Goal: Task Accomplishment & Management: Manage account settings

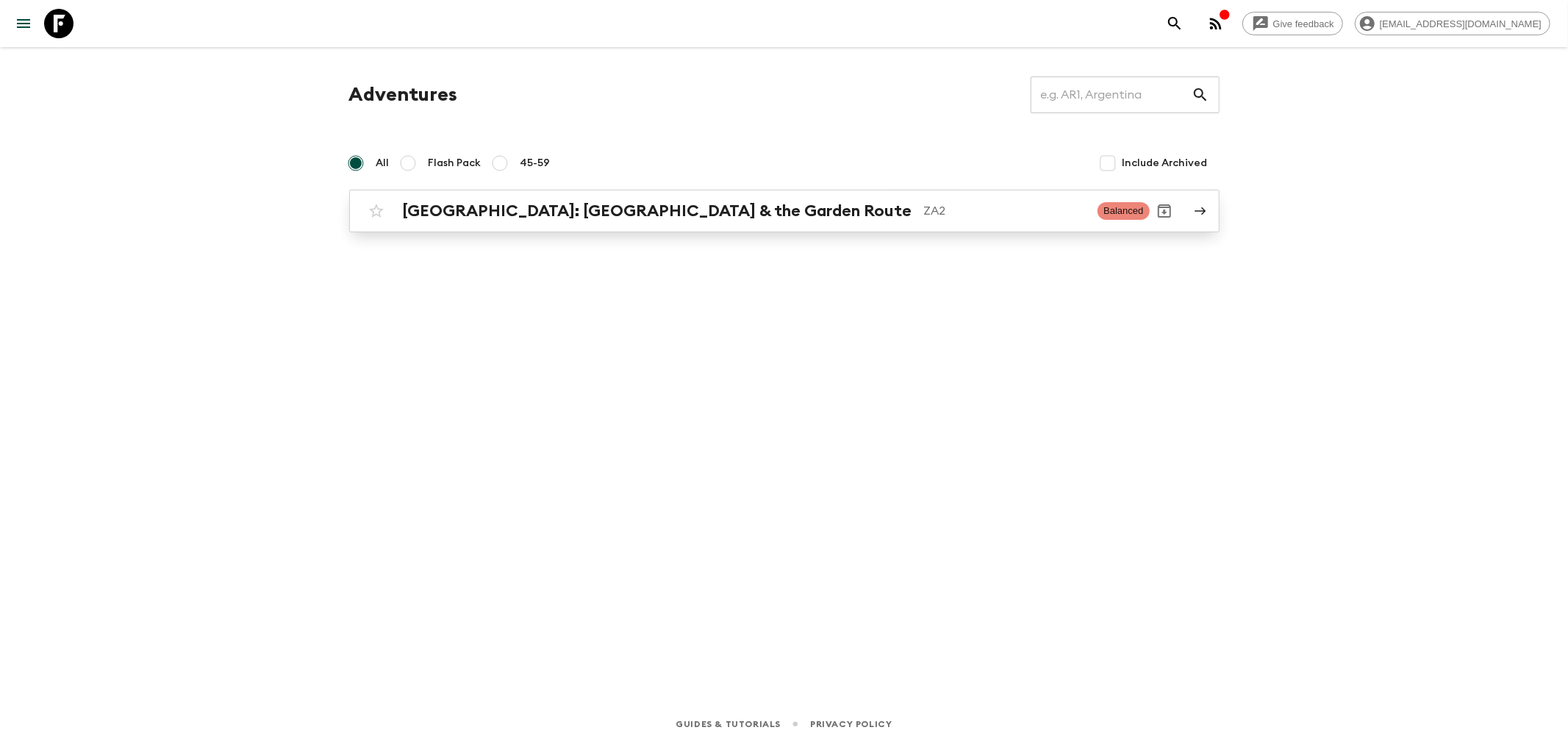
click at [598, 216] on h2 "[GEOGRAPHIC_DATA]: [GEOGRAPHIC_DATA] & the Garden Route" at bounding box center [657, 211] width 509 height 19
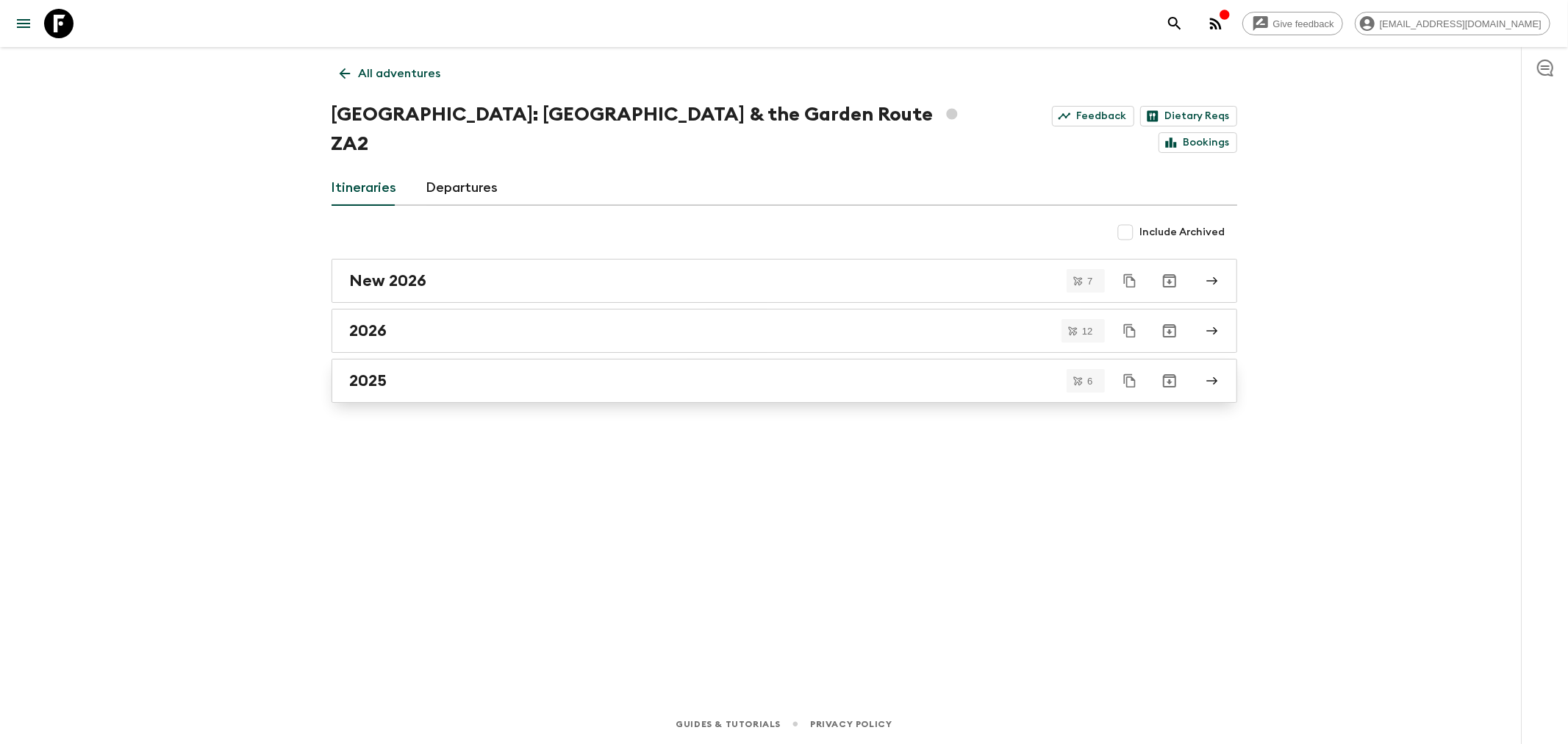
click at [422, 371] on div "2025" at bounding box center [770, 381] width 841 height 19
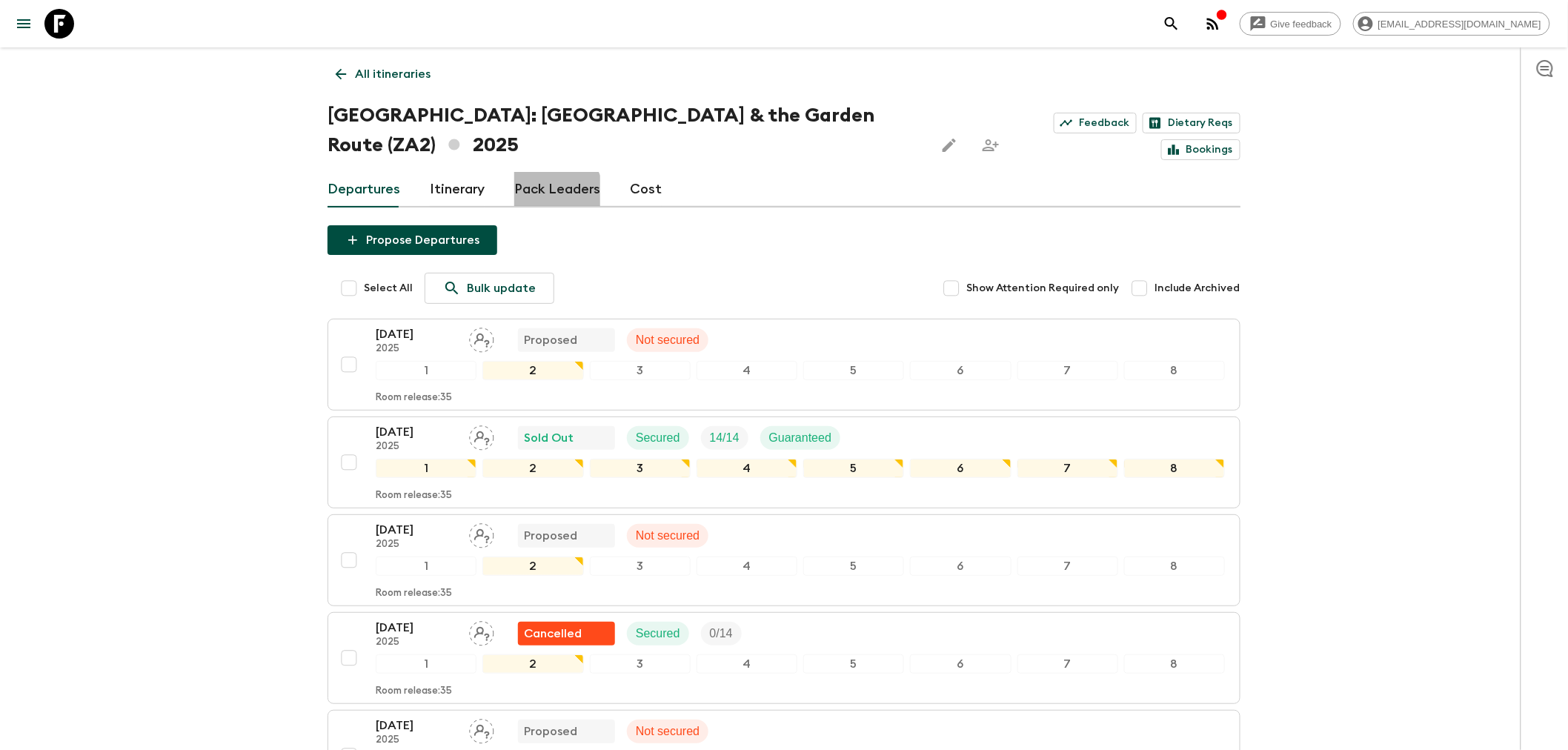
click at [550, 171] on link "Pack Leaders" at bounding box center [557, 189] width 86 height 36
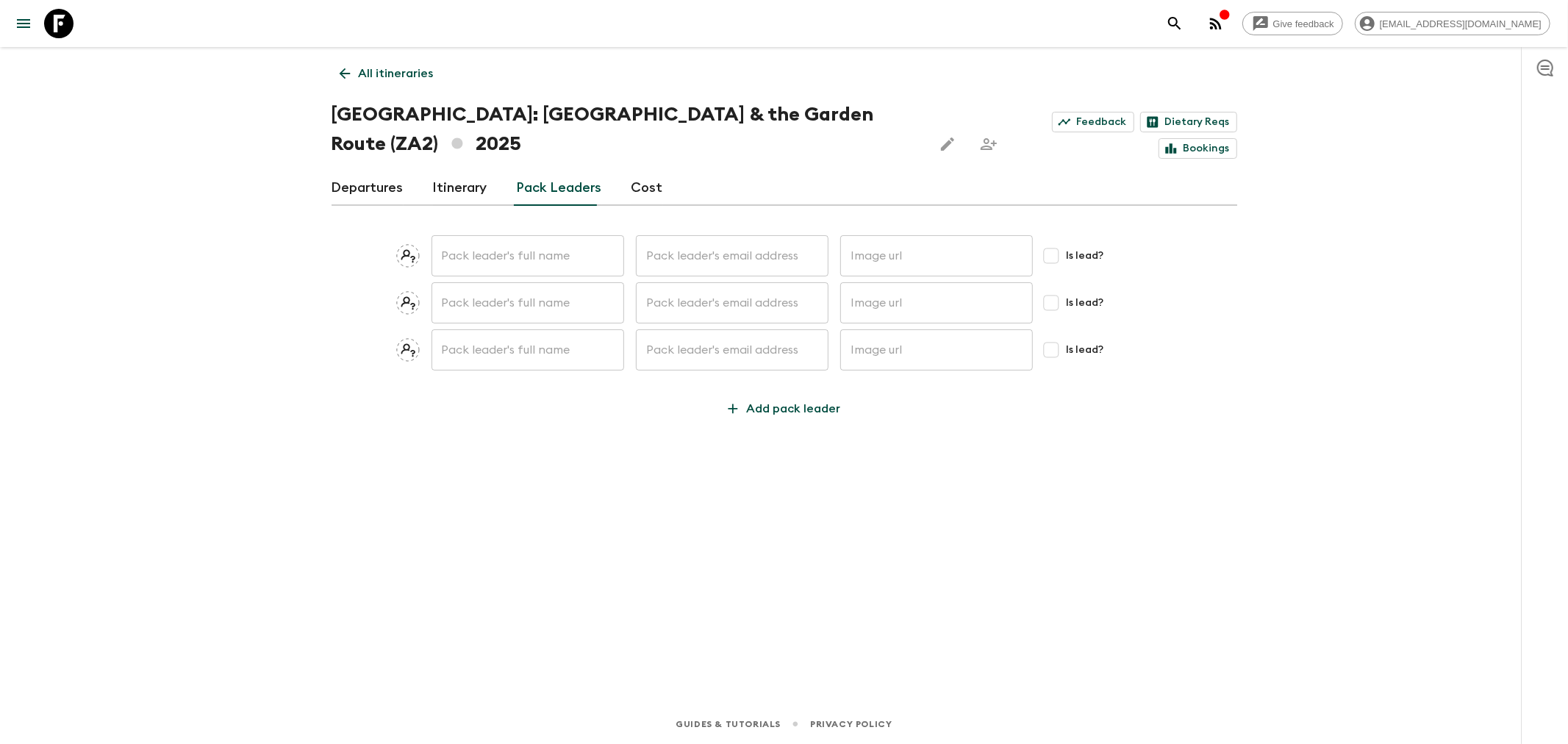
click at [519, 235] on input "text" at bounding box center [527, 255] width 192 height 42
type input "[PERSON_NAME]"
click at [660, 235] on input "text" at bounding box center [731, 255] width 192 height 42
paste input "Lependy"
type input "Lependy"
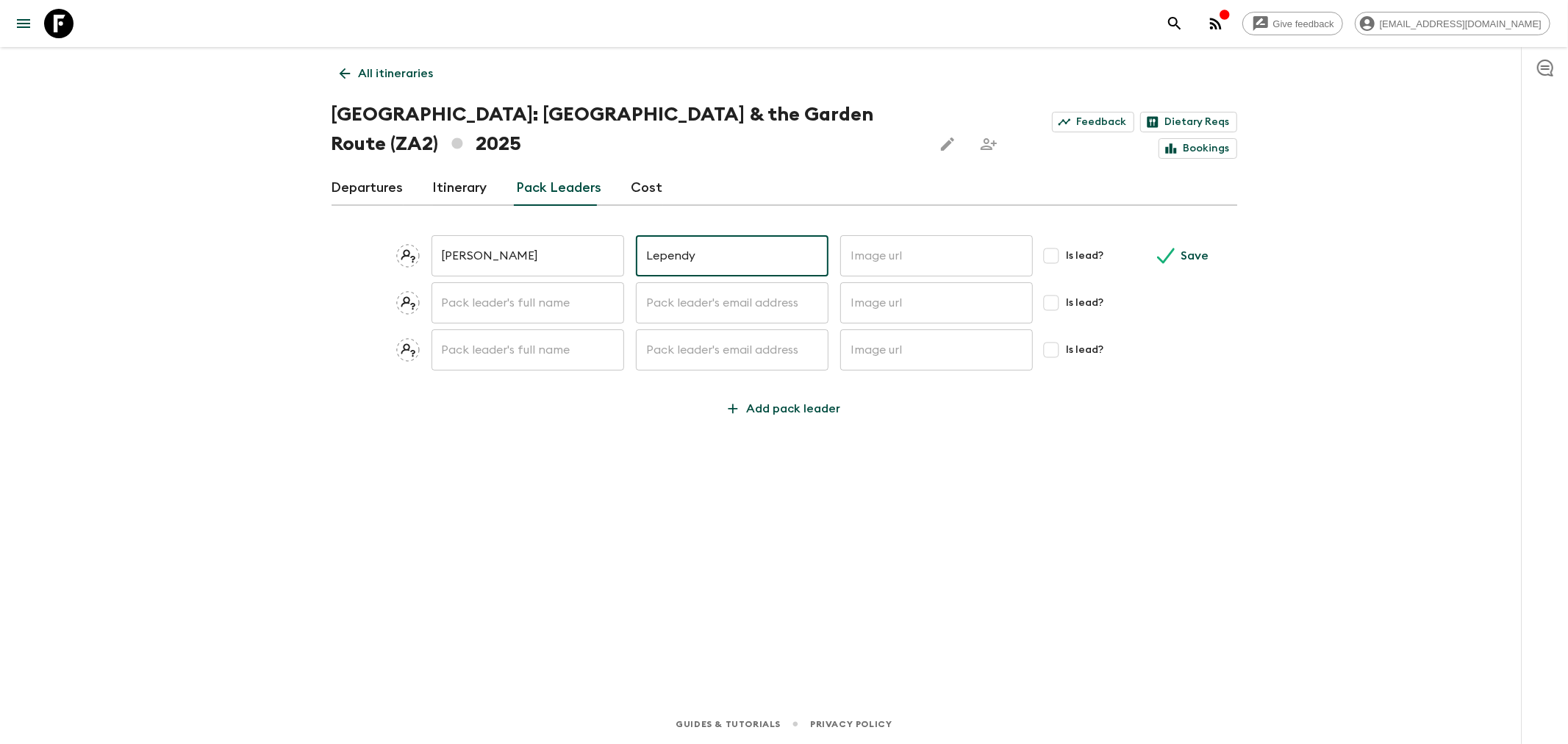
drag, startPoint x: 711, startPoint y: 222, endPoint x: 619, endPoint y: 226, distance: 92.1
click at [619, 235] on div "[PERSON_NAME] ​ Lependy ​ ​ Is lead? Save" at bounding box center [784, 255] width 905 height 42
click at [556, 235] on input "[PERSON_NAME]" at bounding box center [527, 255] width 192 height 42
paste input "Lependy"
type input "[PERSON_NAME]"
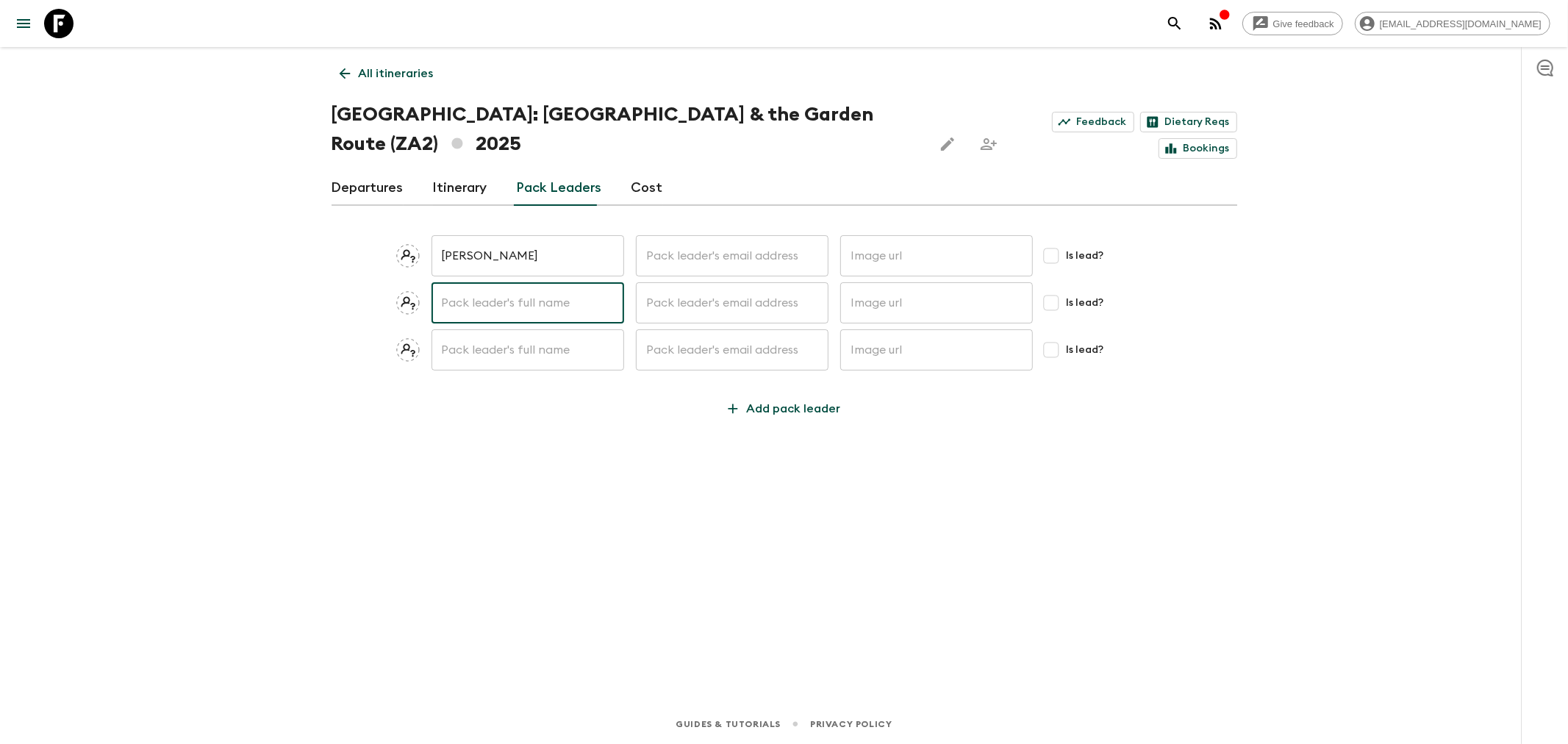
click at [529, 282] on input "text" at bounding box center [527, 302] width 192 height 42
paste input "[PERSON_NAME]"
type input "[PERSON_NAME]"
click at [505, 403] on div "All itineraries [GEOGRAPHIC_DATA]: [GEOGRAPHIC_DATA] & the Garden Route (ZA2) 2…" at bounding box center [784, 355] width 941 height 615
click at [682, 235] on input "text" at bounding box center [731, 255] width 192 height 42
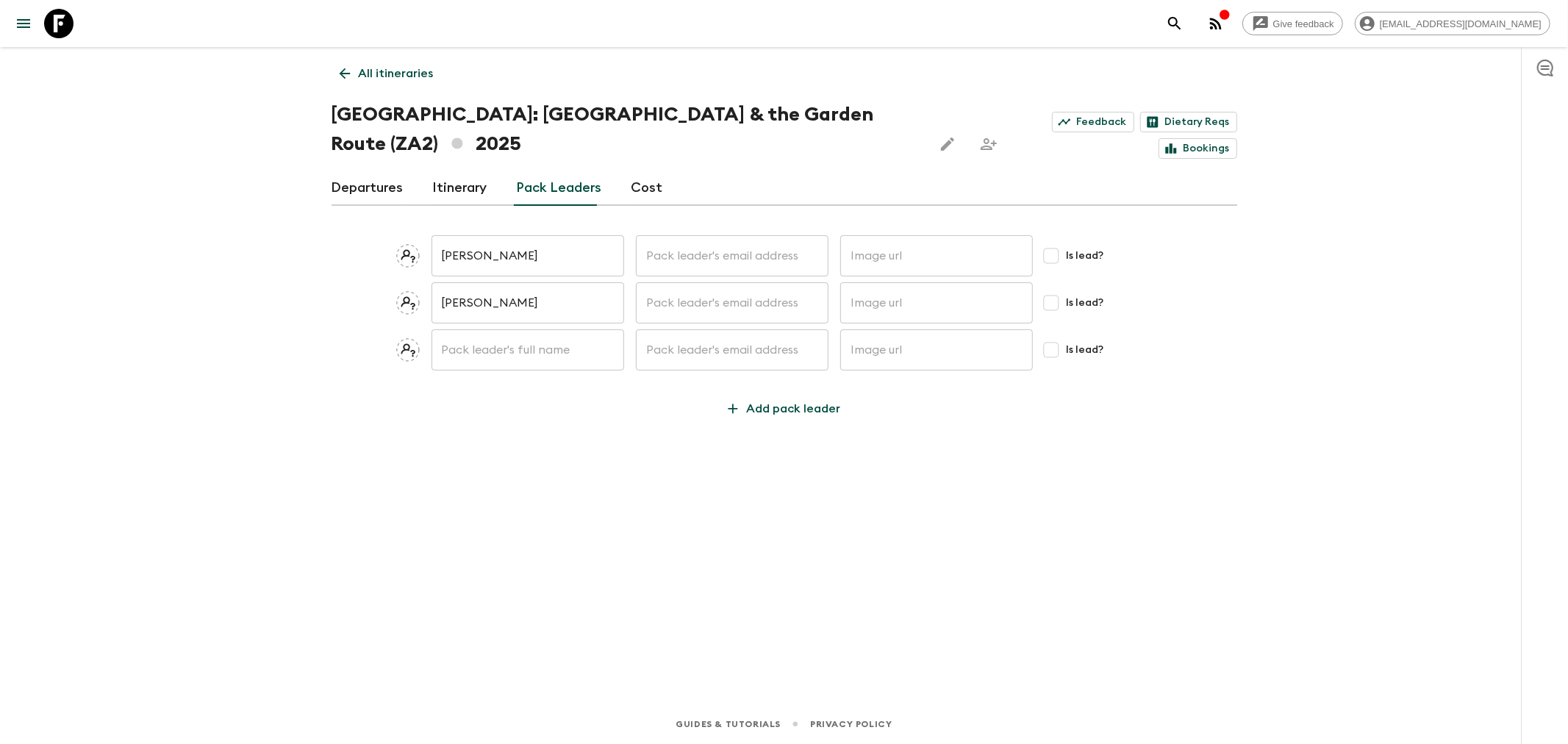
click at [691, 237] on input "text" at bounding box center [731, 255] width 192 height 42
paste input "[PERSON_NAME][EMAIL_ADDRESS][DOMAIN_NAME]"
type input "[PERSON_NAME][EMAIL_ADDRESS][DOMAIN_NAME]"
click at [626, 422] on div "All itineraries [GEOGRAPHIC_DATA]: [GEOGRAPHIC_DATA] & the Garden Route (ZA2) 2…" at bounding box center [784, 355] width 941 height 615
click at [864, 235] on input "text" at bounding box center [935, 255] width 192 height 42
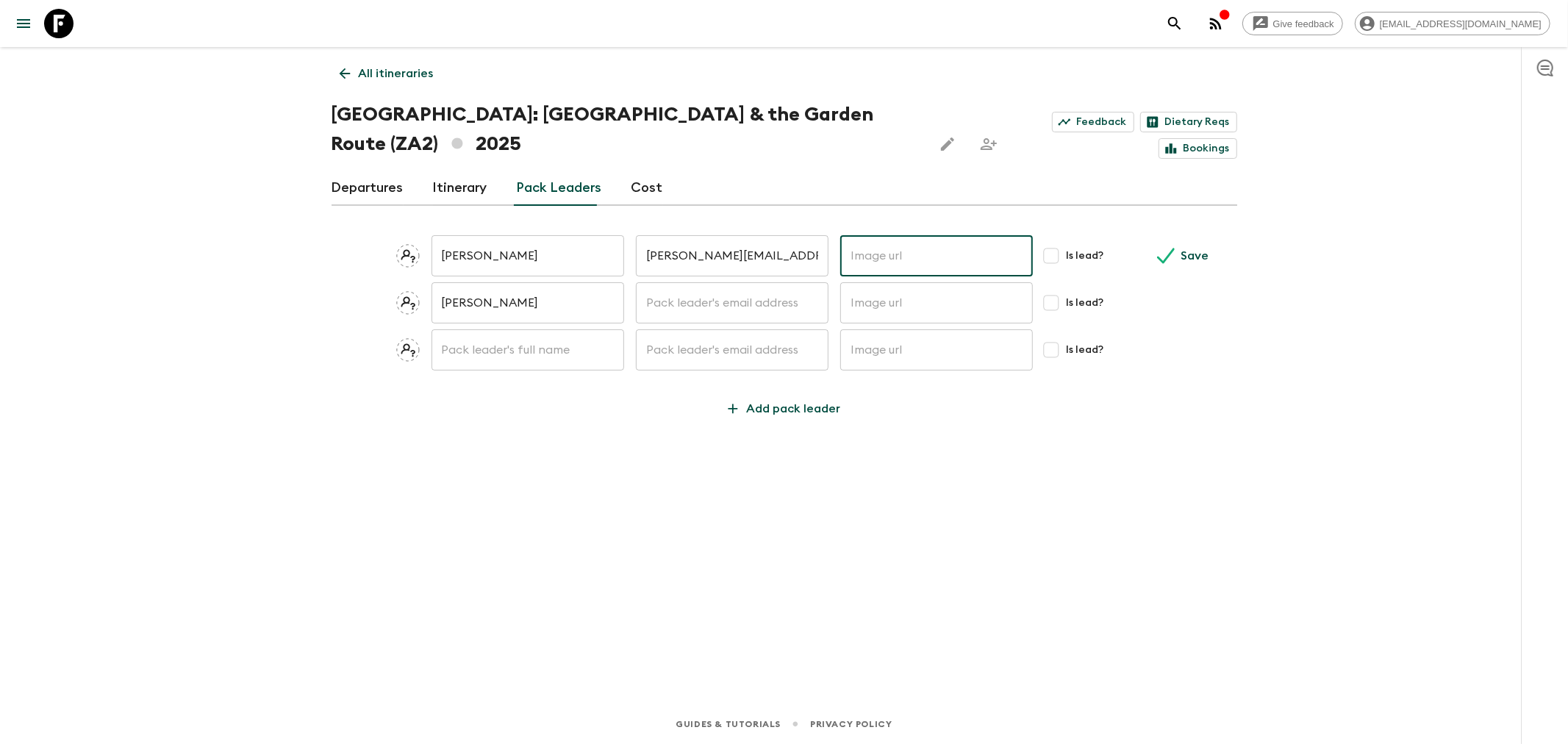
click at [901, 235] on input "text" at bounding box center [935, 255] width 192 height 42
click at [567, 423] on div "All itineraries [GEOGRAPHIC_DATA]: [GEOGRAPHIC_DATA] & the Garden Route (ZA2) 2…" at bounding box center [784, 355] width 941 height 615
click at [1048, 242] on input "Is lead?" at bounding box center [1051, 256] width 29 height 29
checkbox input "true"
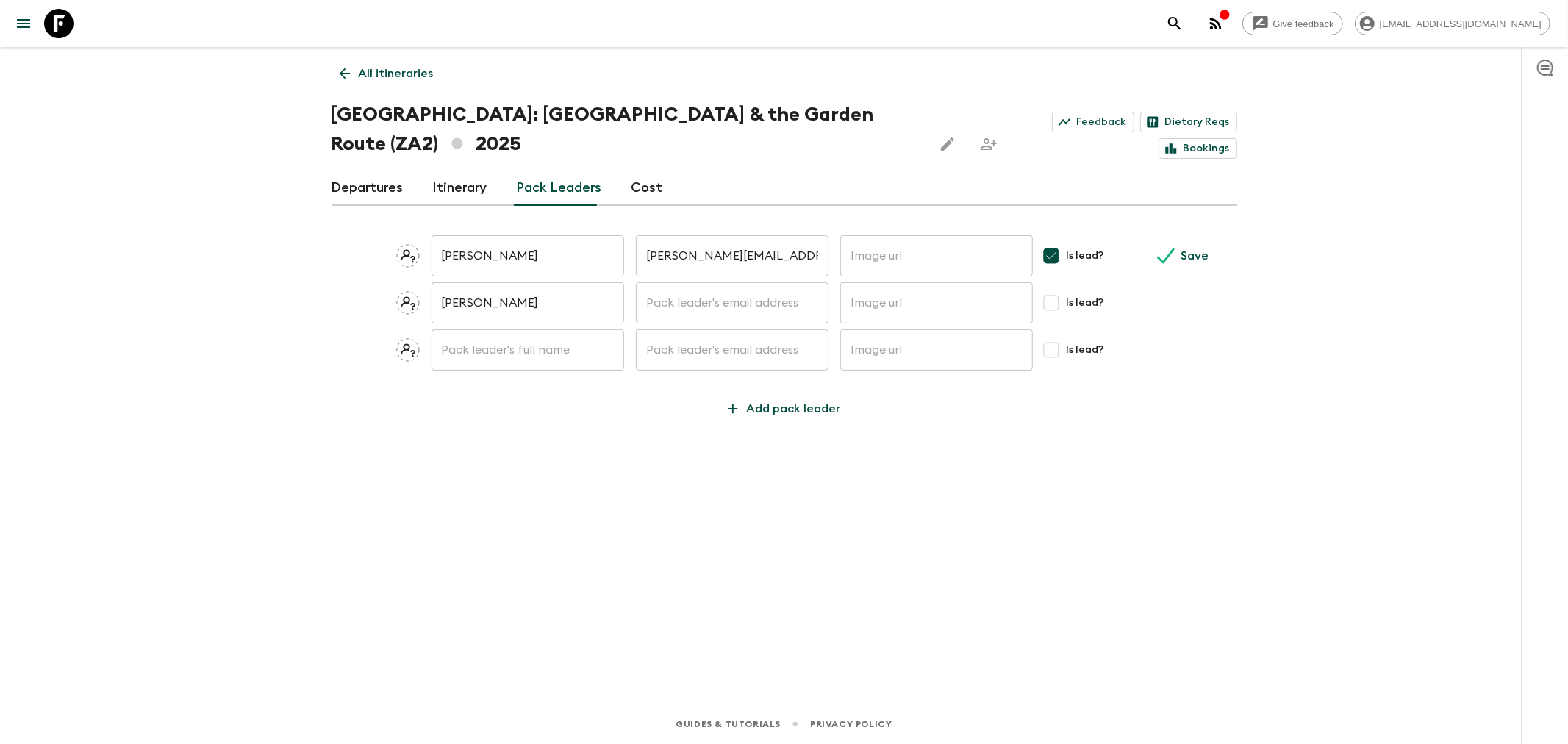
click at [490, 539] on div "All itineraries [GEOGRAPHIC_DATA]: [GEOGRAPHIC_DATA] & the Garden Route (ZA2) 2…" at bounding box center [784, 355] width 941 height 615
click at [696, 282] on input "text" at bounding box center [731, 302] width 192 height 42
paste input "[EMAIL_ADDRESS][DOMAIN_NAME]"
type input "[EMAIL_ADDRESS][DOMAIN_NAME]"
click at [634, 435] on div "All itineraries [GEOGRAPHIC_DATA]: [GEOGRAPHIC_DATA] & the Garden Route (ZA2) 2…" at bounding box center [784, 355] width 941 height 615
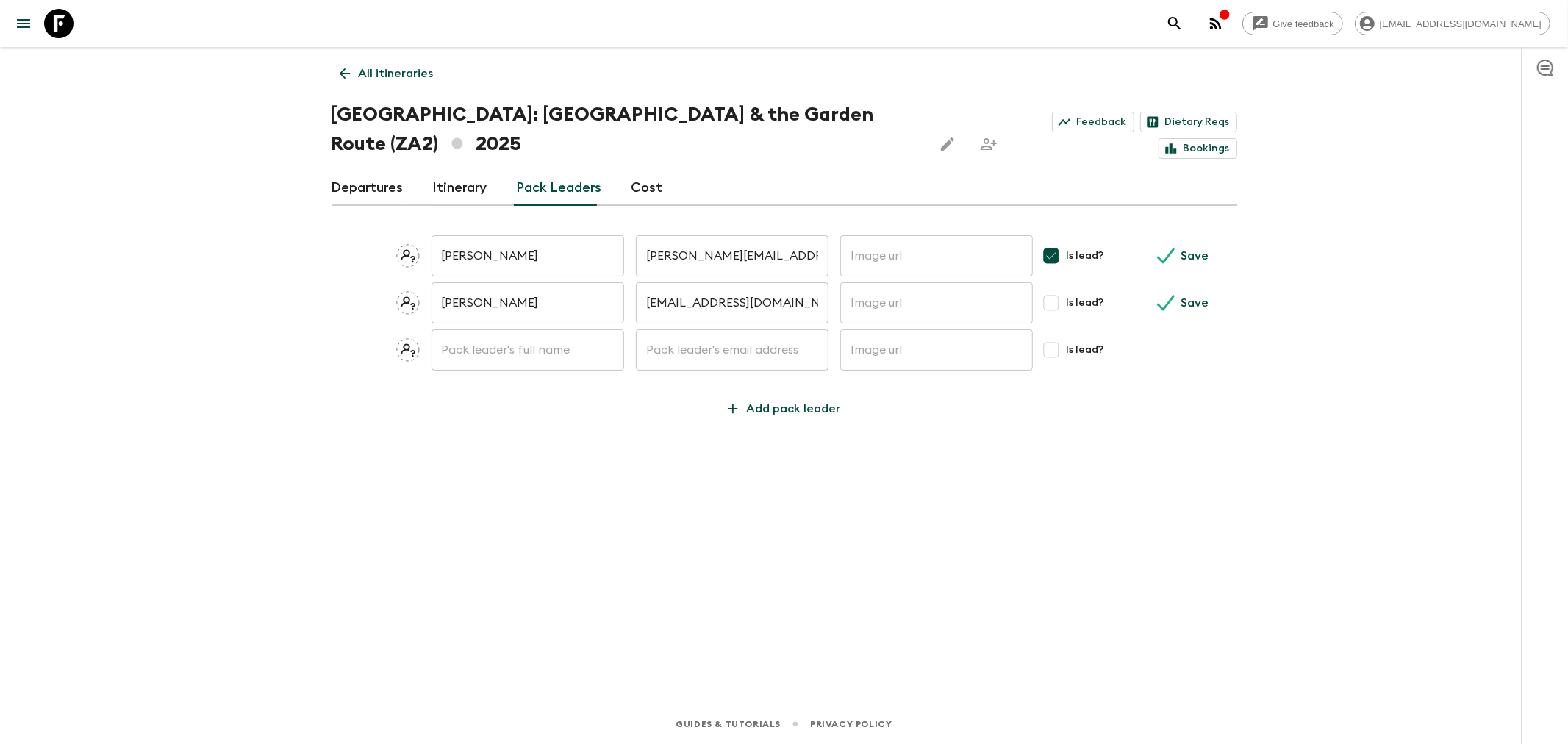
click at [898, 235] on input "text" at bounding box center [935, 255] width 192 height 42
click at [1168, 247] on icon "submit" at bounding box center [1166, 255] width 17 height 15
checkbox input "false"
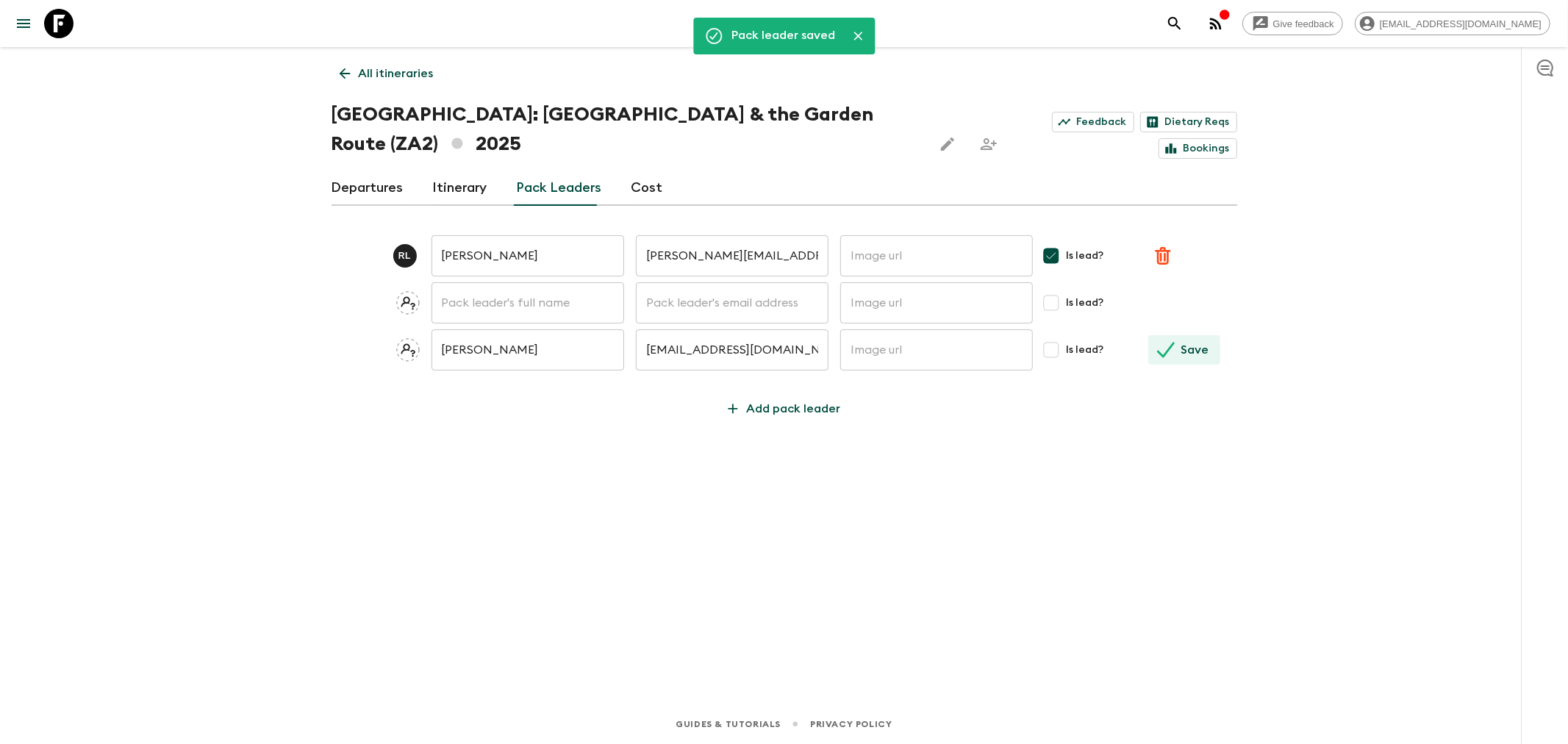
click at [1182, 341] on p "Save" at bounding box center [1194, 350] width 28 height 17
click at [469, 453] on div "Pack leader saved All itineraries [GEOGRAPHIC_DATA]: [GEOGRAPHIC_DATA] & the Ga…" at bounding box center [784, 355] width 941 height 615
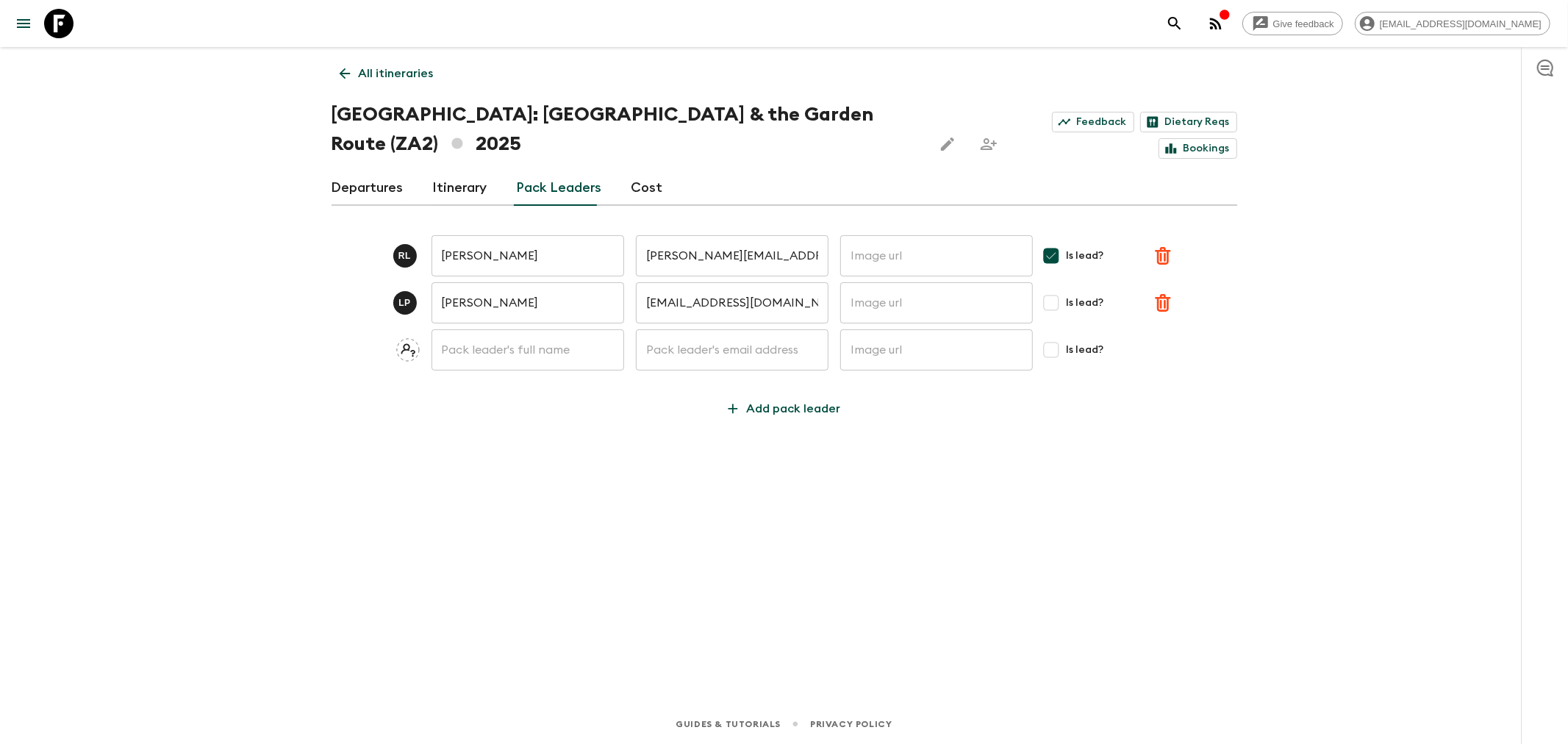
click at [380, 170] on link "Departures" at bounding box center [367, 187] width 72 height 36
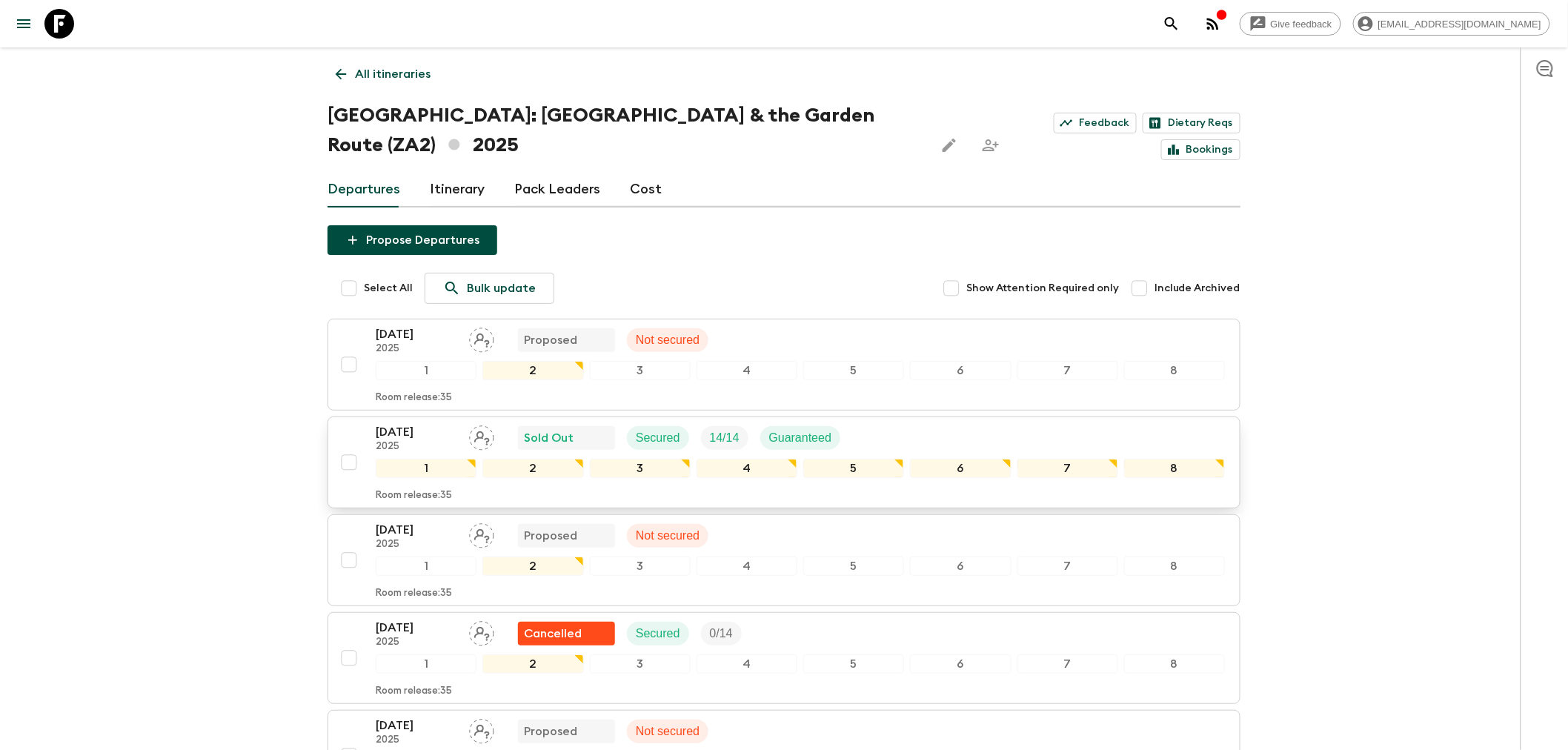
click at [857, 423] on div "[DATE] 2025 Sold Out Secured 14 / 14 Guaranteed" at bounding box center [801, 437] width 849 height 29
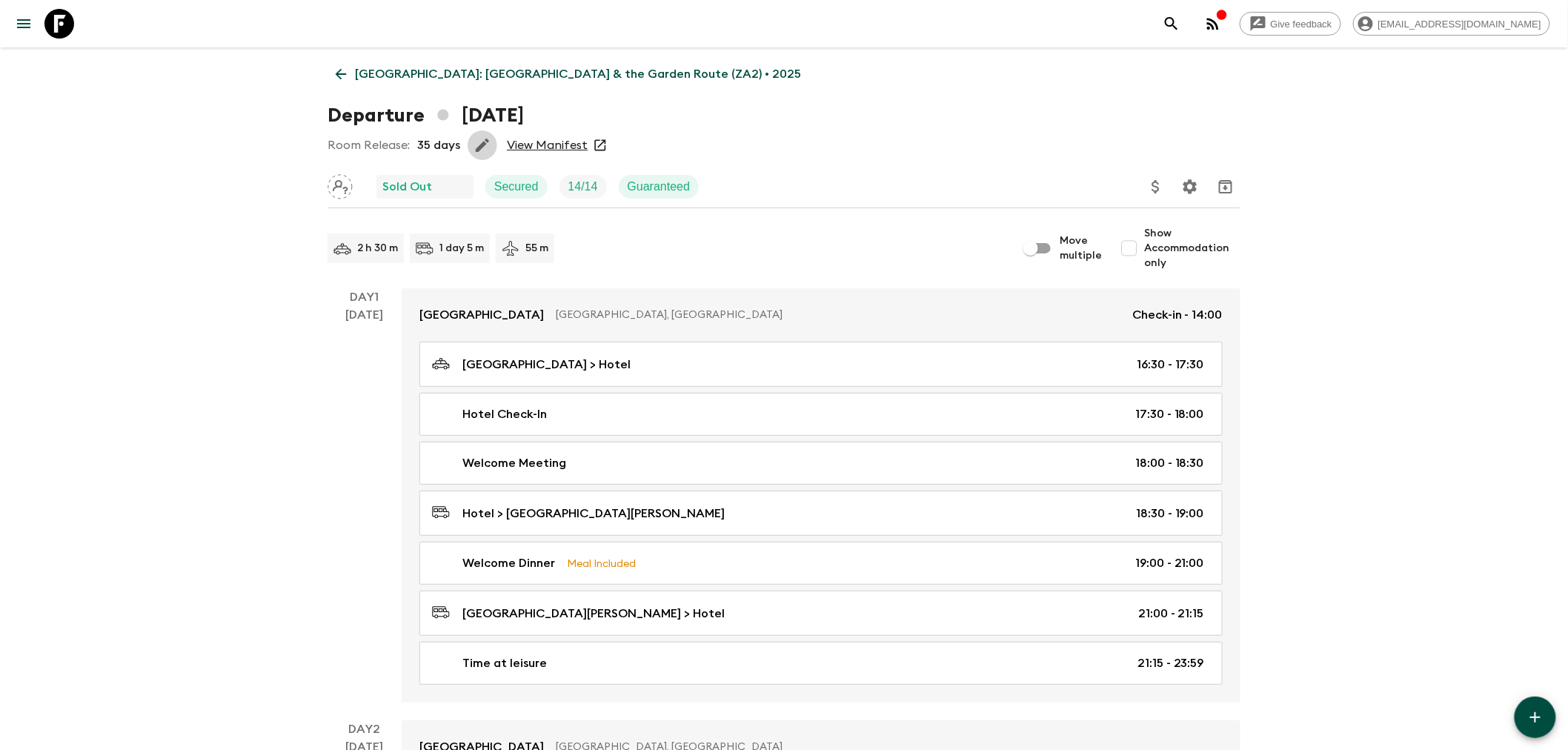
click at [483, 143] on icon "button" at bounding box center [482, 145] width 14 height 14
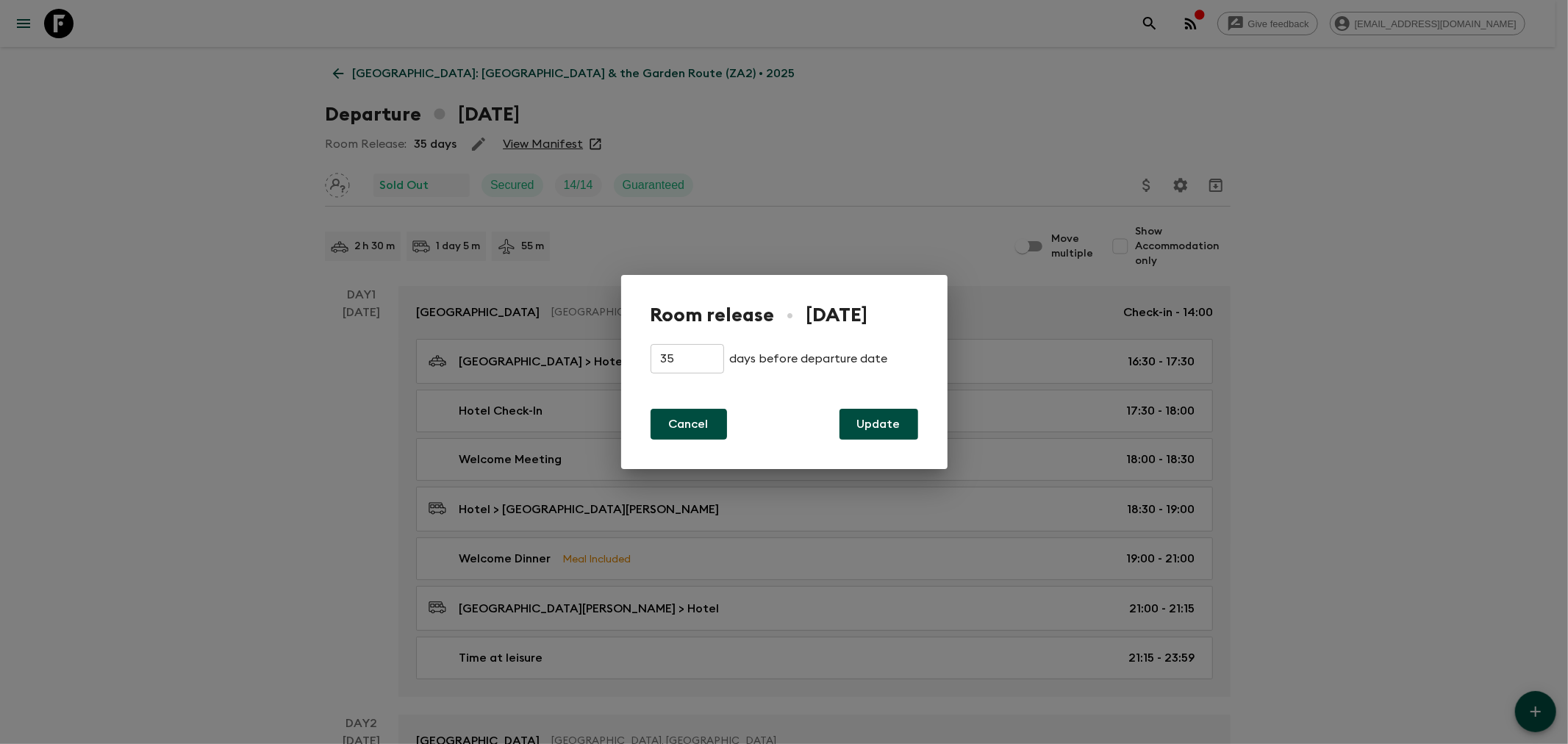
click at [694, 431] on button "Cancel" at bounding box center [688, 424] width 76 height 31
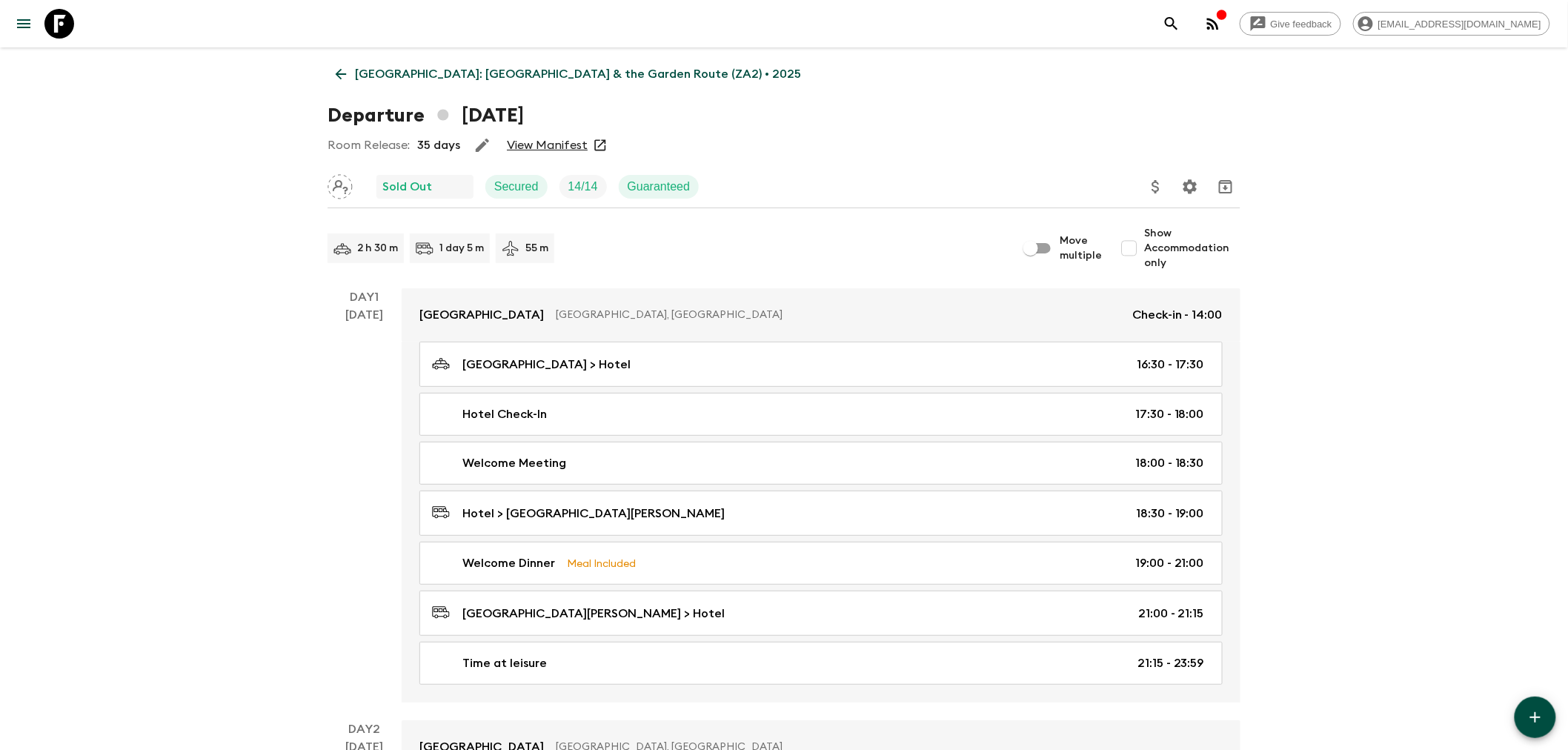
click at [1227, 23] on button "button" at bounding box center [1213, 23] width 29 height 29
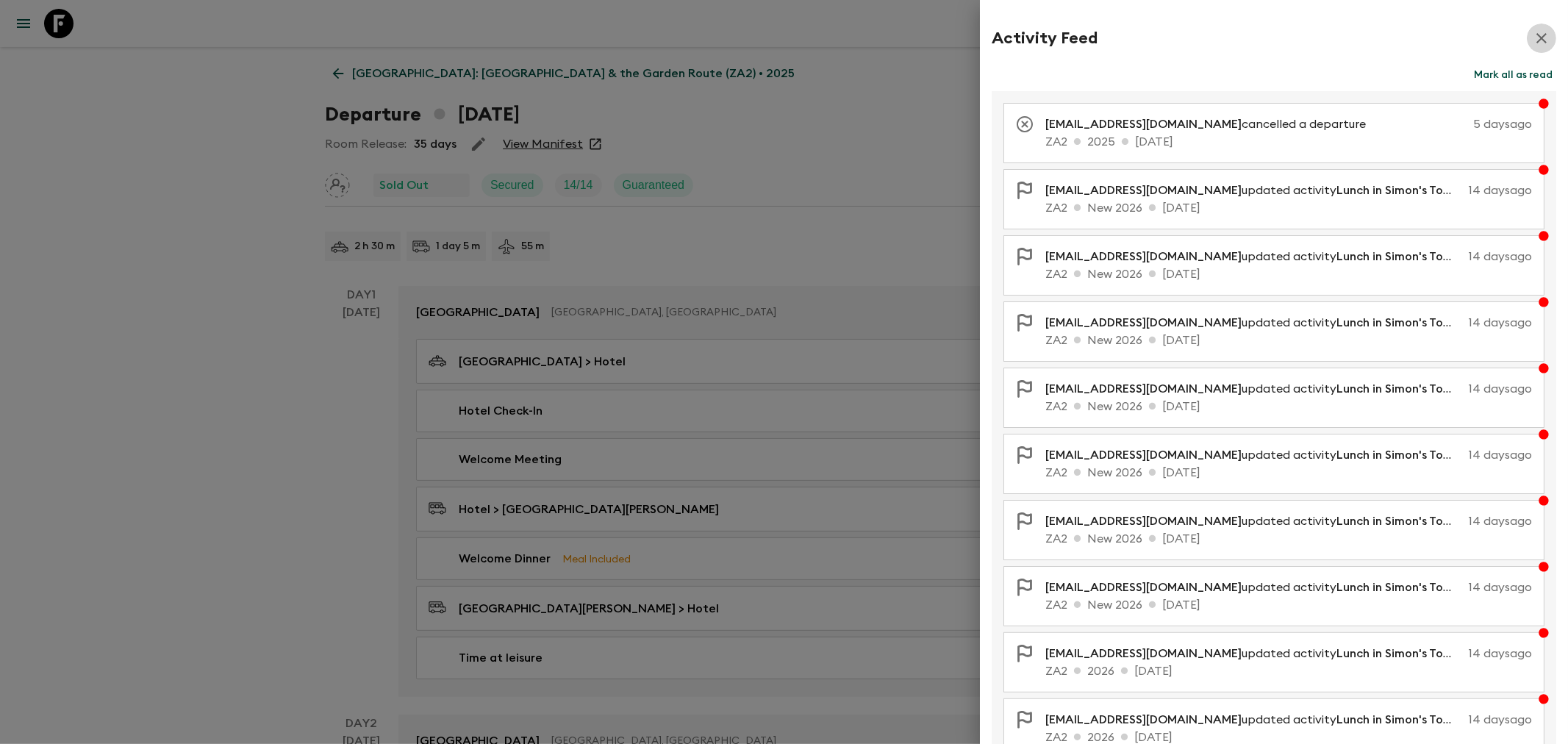
click at [1537, 35] on icon "button" at bounding box center [1541, 38] width 17 height 17
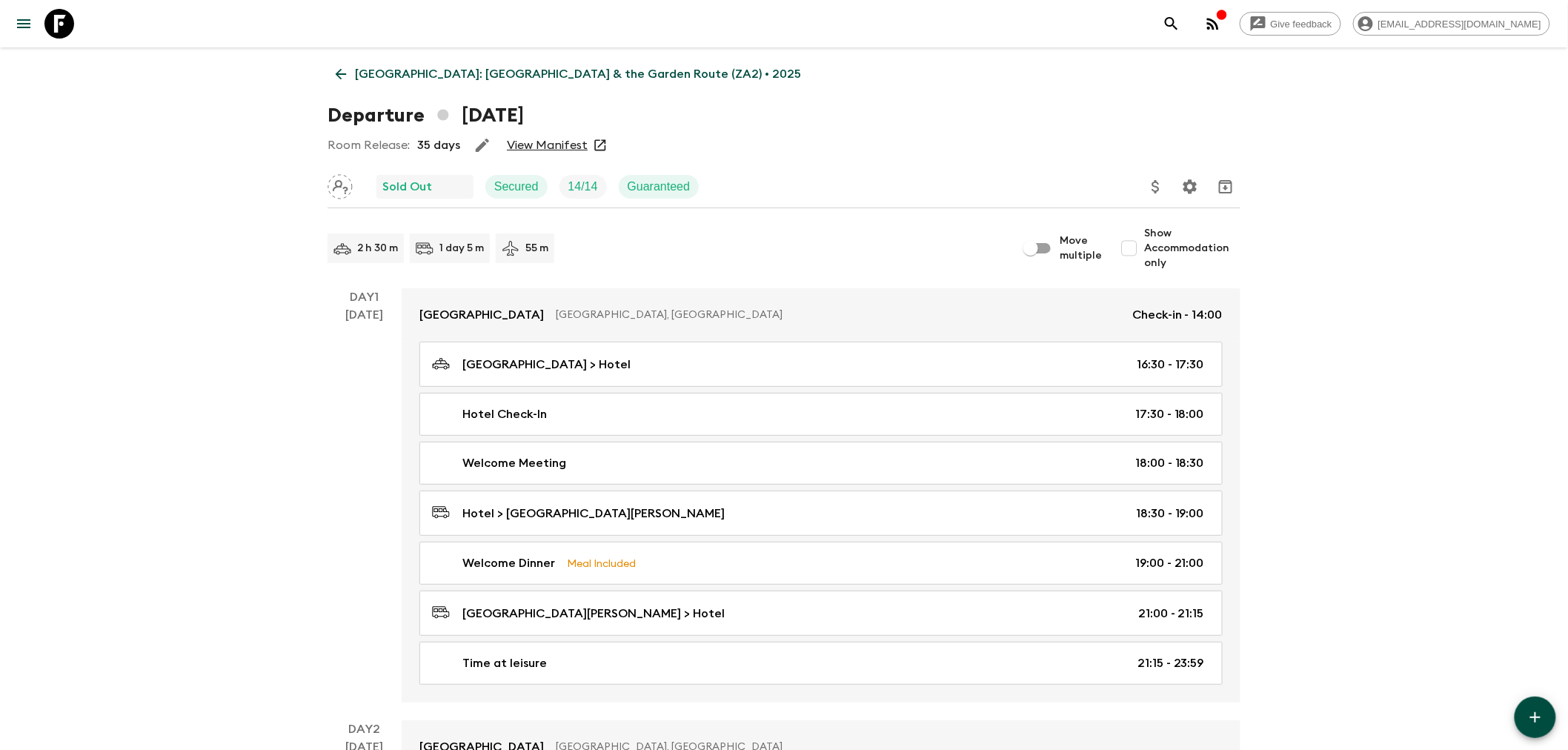
click at [772, 141] on div "Room Release: 35 days View Manifest" at bounding box center [783, 145] width 913 height 29
click at [336, 187] on icon "Assign pack leader" at bounding box center [341, 187] width 16 height 14
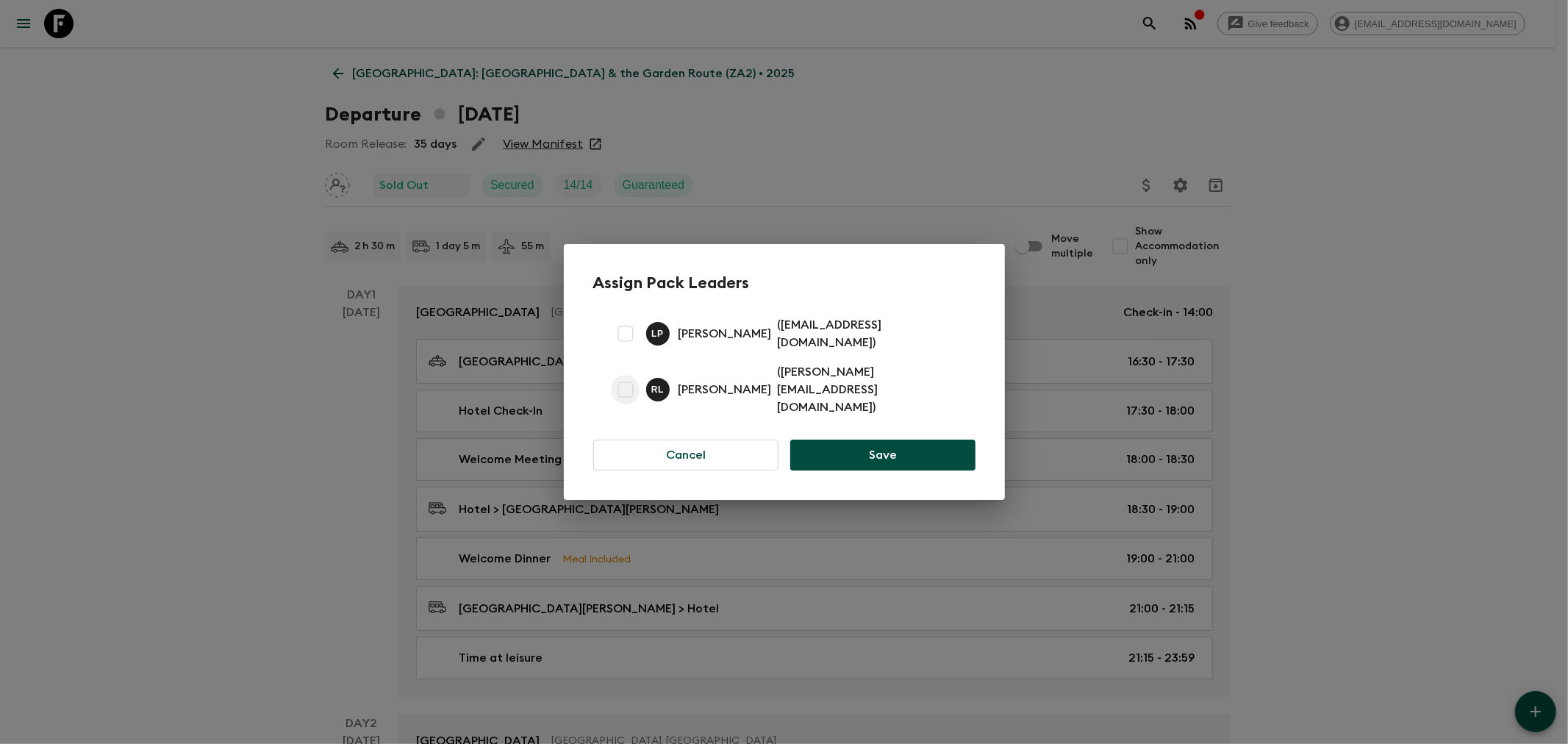
click at [626, 387] on input "checkbox" at bounding box center [625, 389] width 29 height 29
checkbox input "true"
click at [847, 440] on button "Save" at bounding box center [882, 455] width 185 height 31
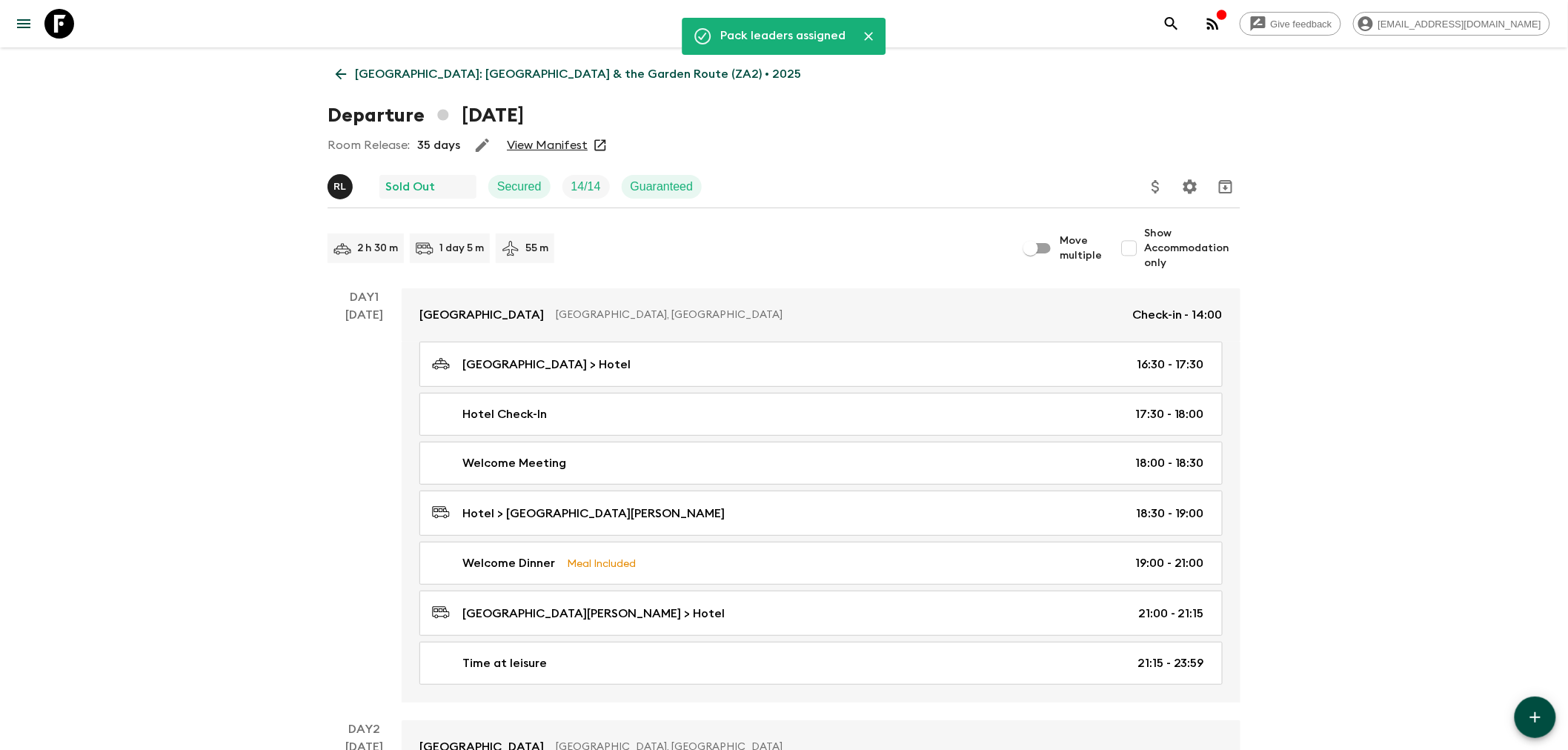
click at [336, 182] on p "[PERSON_NAME]" at bounding box center [339, 187] width 13 height 12
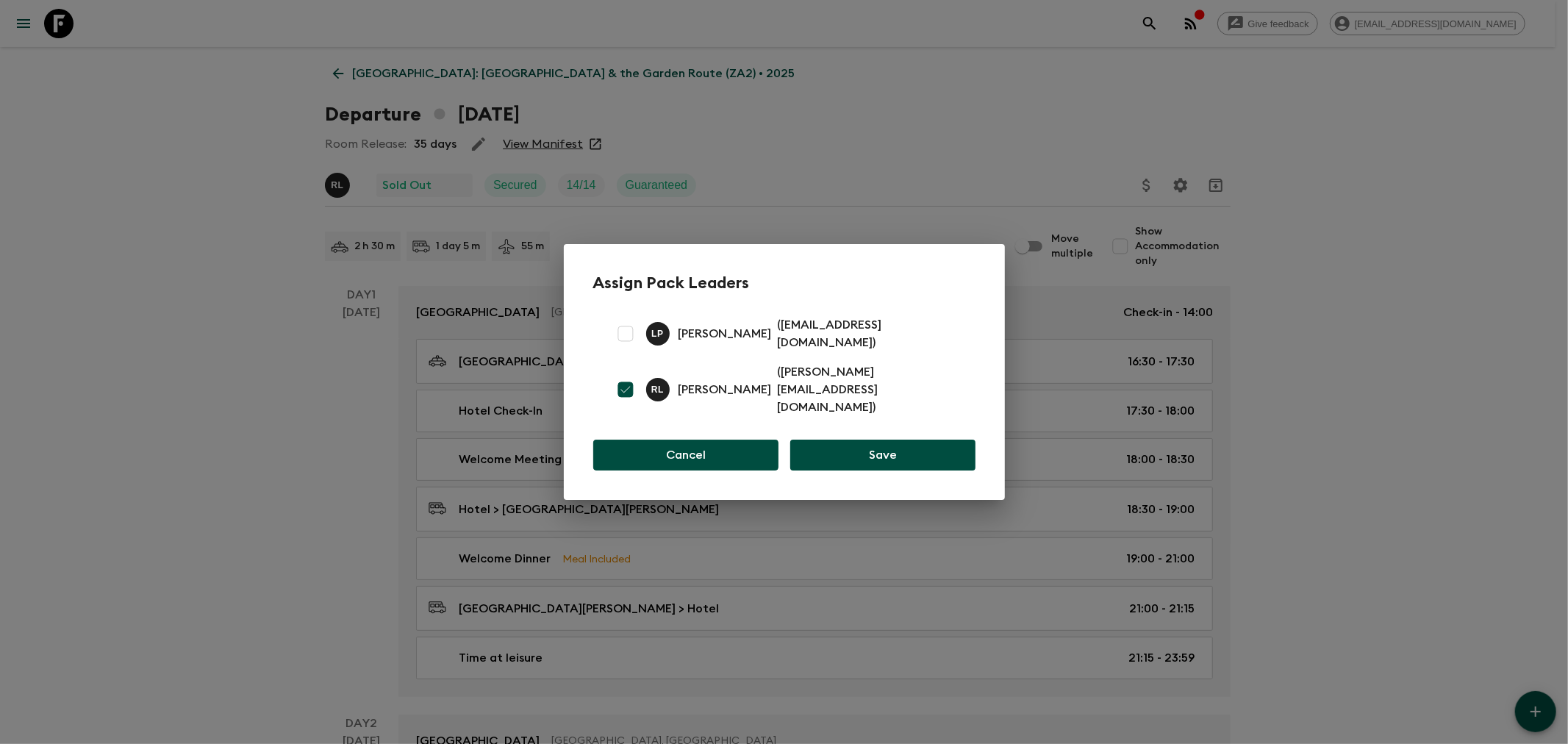
click at [680, 440] on button "Cancel" at bounding box center [686, 455] width 185 height 31
